Goal: Communication & Community: Answer question/provide support

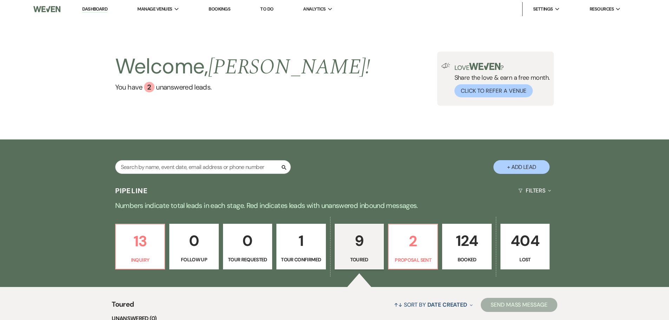
select select "5"
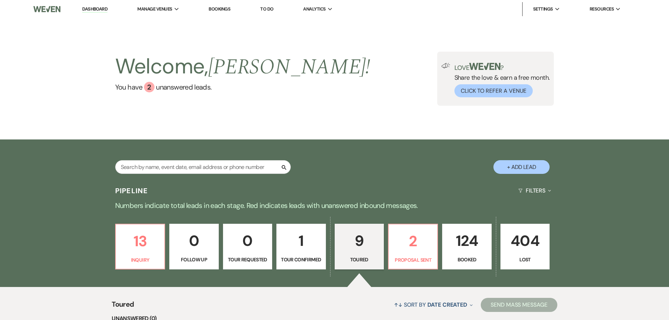
select select "5"
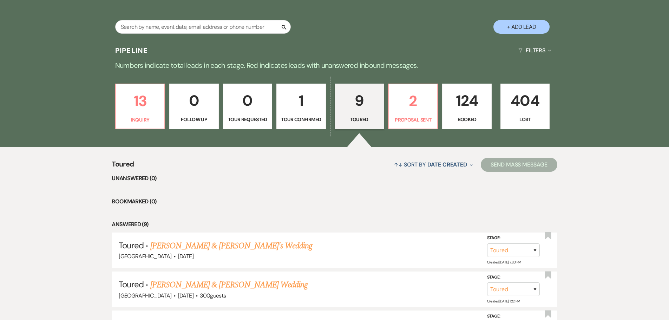
scroll to position [176, 0]
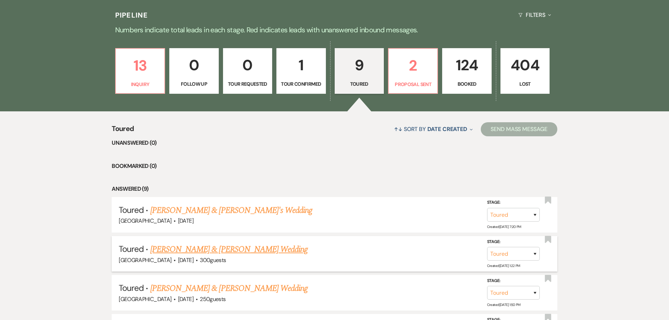
click at [190, 249] on link "[PERSON_NAME] & [PERSON_NAME] Wedding" at bounding box center [228, 249] width 157 height 13
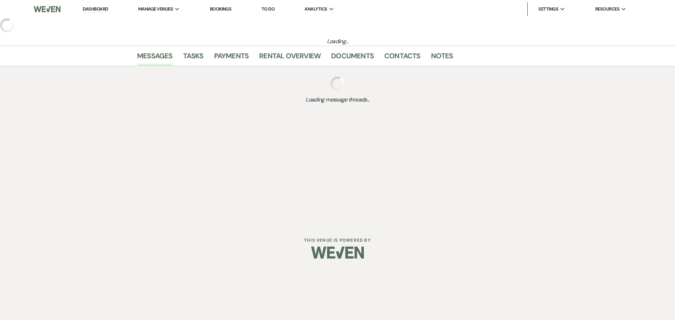
select select "5"
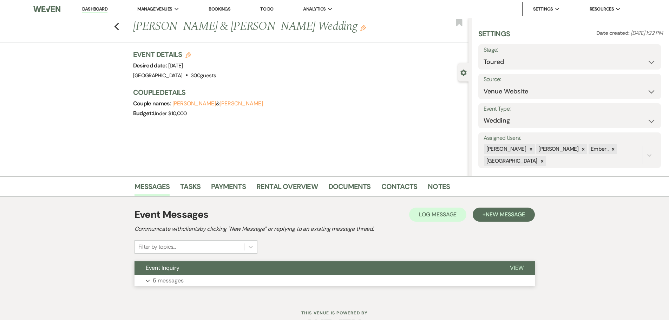
click at [160, 277] on p "5 messages" at bounding box center [168, 280] width 31 height 9
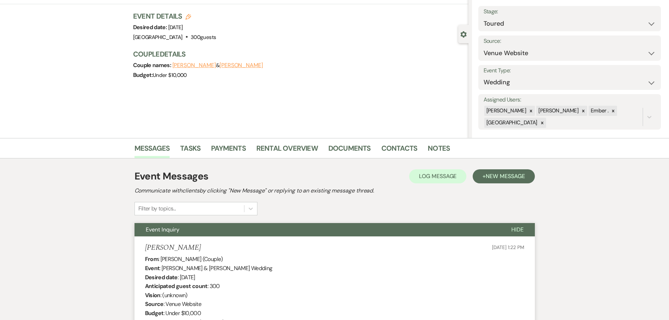
scroll to position [547, 0]
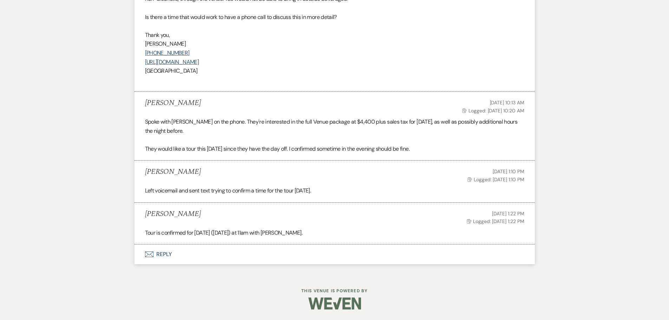
click at [157, 255] on button "Envelope Reply" at bounding box center [335, 255] width 401 height 20
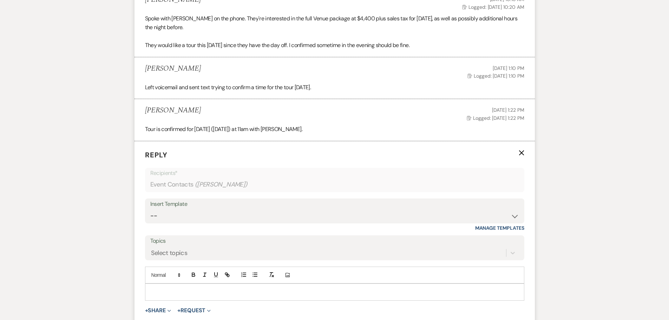
scroll to position [681, 0]
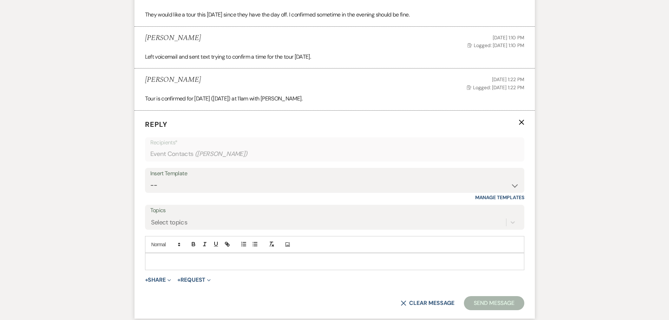
click at [175, 265] on p at bounding box center [335, 262] width 368 height 8
